Goal: Information Seeking & Learning: Stay updated

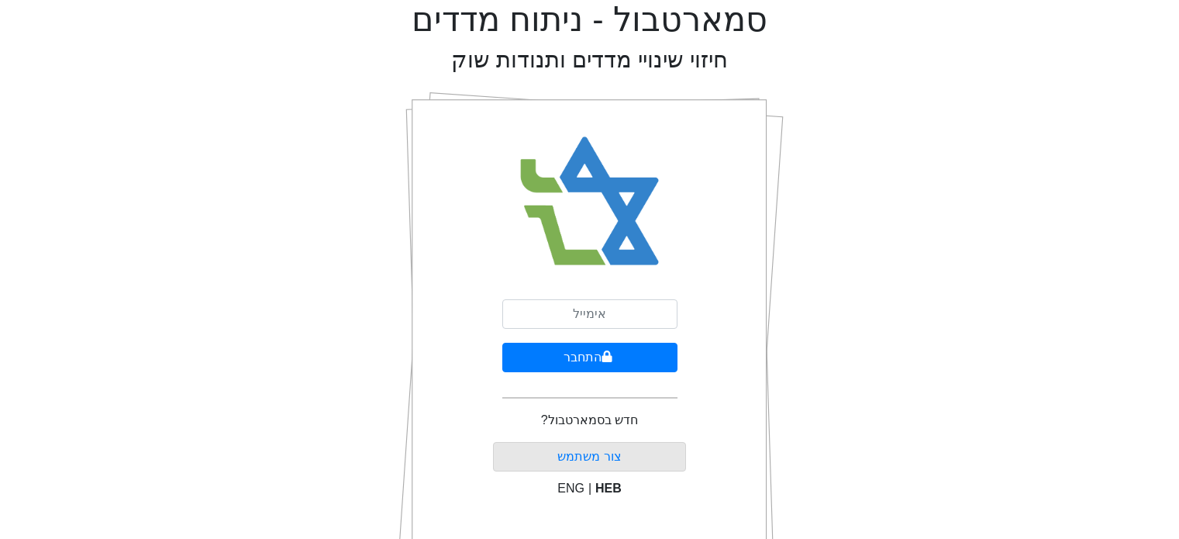
click at [601, 313] on input "email" at bounding box center [589, 313] width 175 height 29
type input "[EMAIL_ADDRESS][DOMAIN_NAME]"
click at [588, 353] on button "התחבר" at bounding box center [589, 357] width 175 height 29
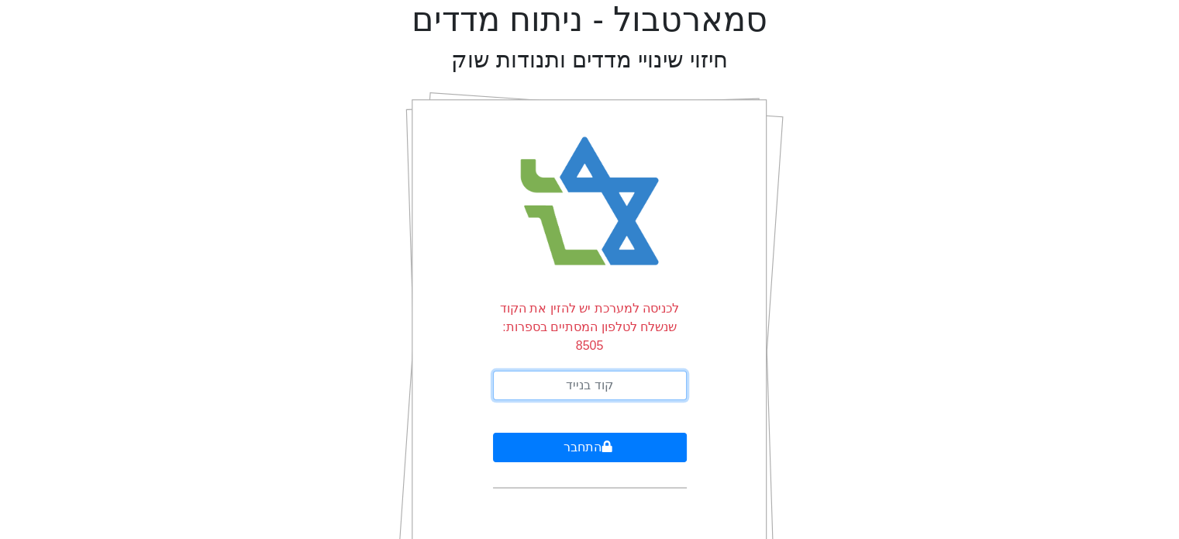
click at [582, 370] on input "text" at bounding box center [590, 384] width 194 height 29
type input "901429"
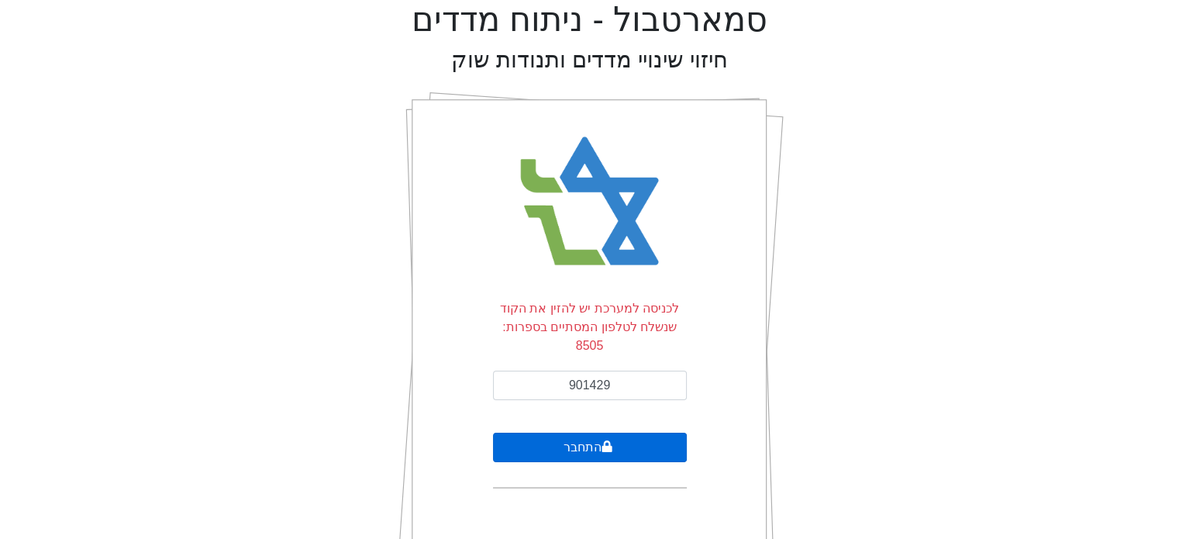
click at [608, 440] on icon "submit" at bounding box center [606, 446] width 11 height 12
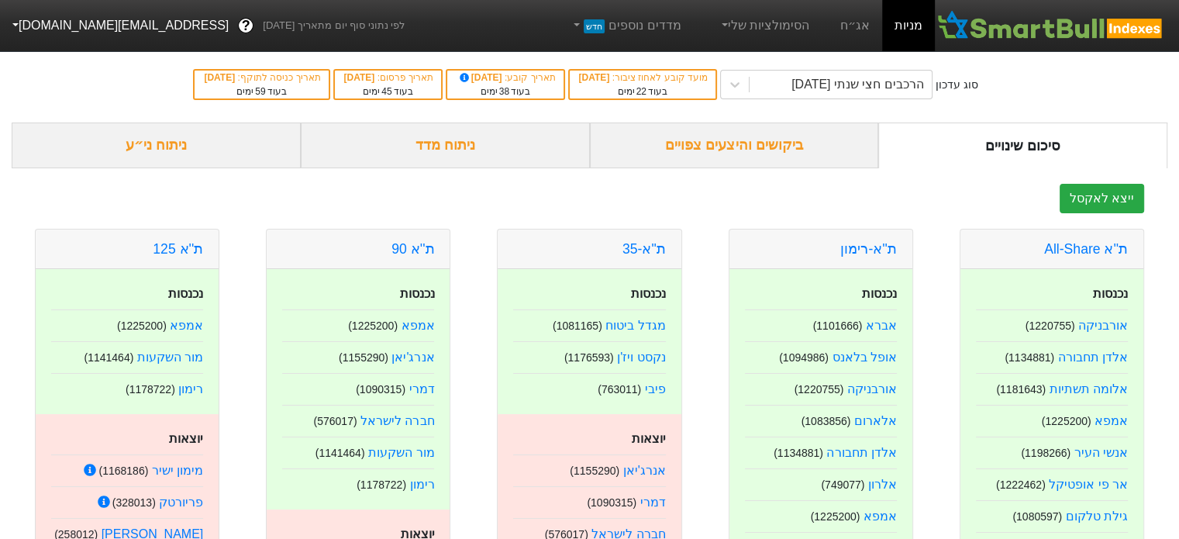
click at [750, 144] on div "ביקושים והיצעים צפויים" at bounding box center [734, 145] width 289 height 46
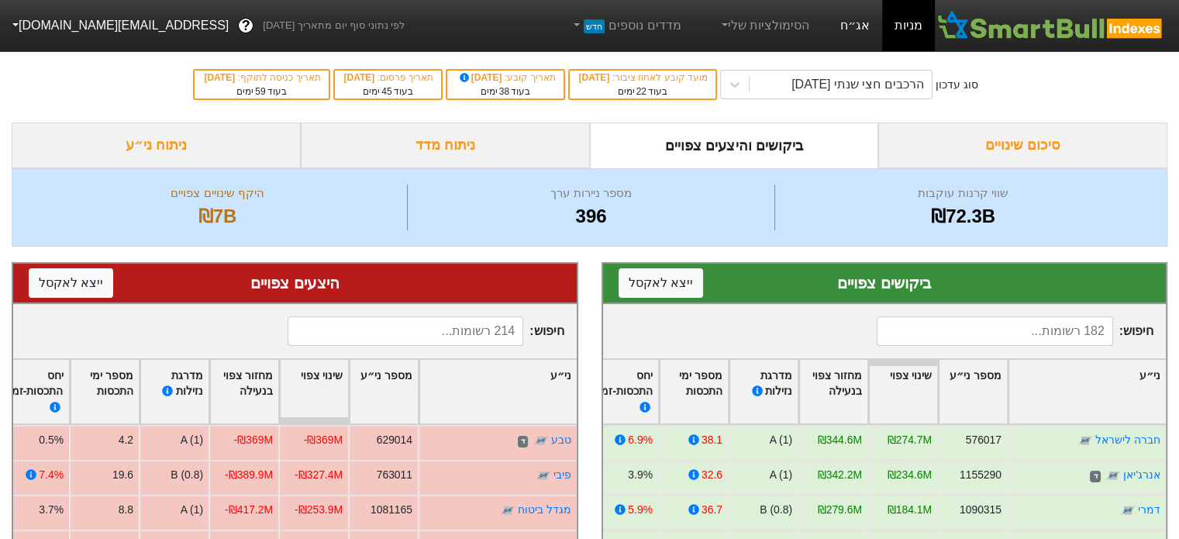
click at [862, 24] on link "אג״ח" at bounding box center [855, 25] width 54 height 51
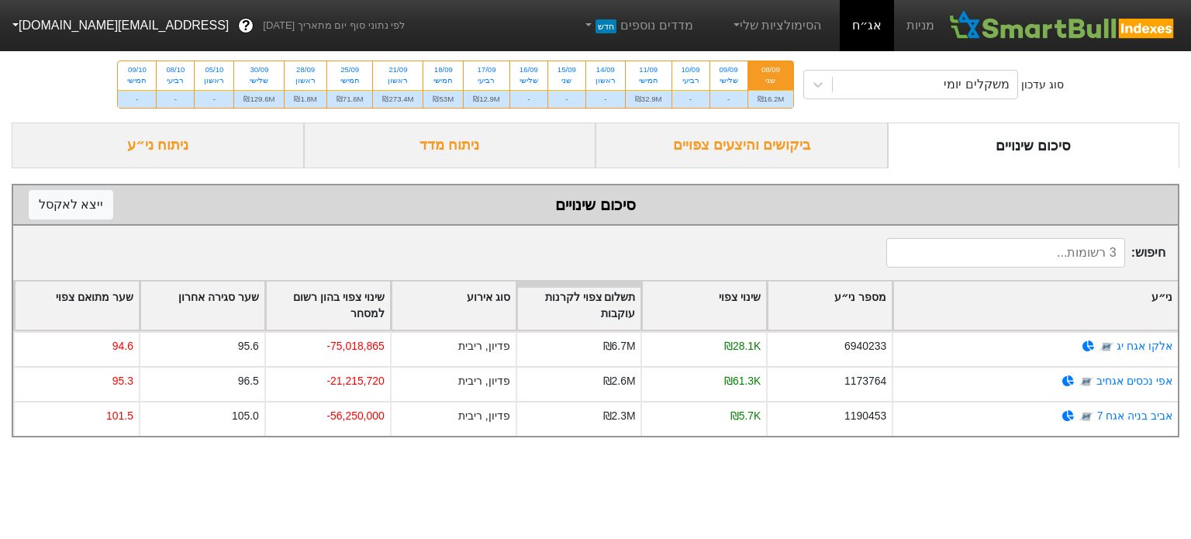
click at [772, 75] on div "שני" at bounding box center [770, 80] width 27 height 11
click at [770, 71] on input "08/09 שני ₪16.2M" at bounding box center [765, 66] width 10 height 10
click at [767, 146] on div "ביקושים והיצעים צפויים" at bounding box center [741, 145] width 292 height 46
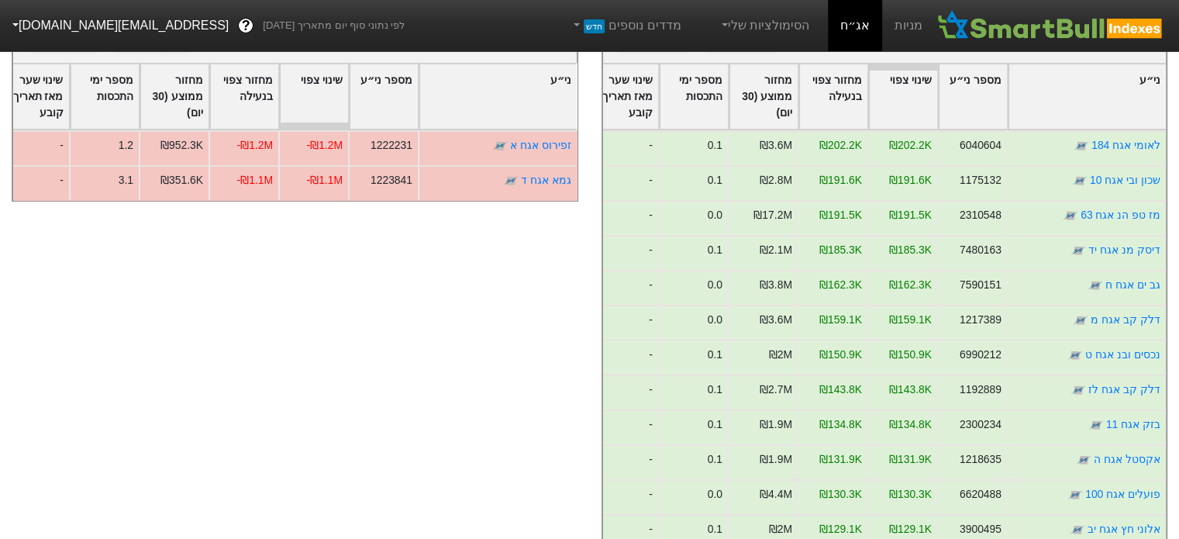
scroll to position [233, 0]
